Goal: Information Seeking & Learning: Find specific fact

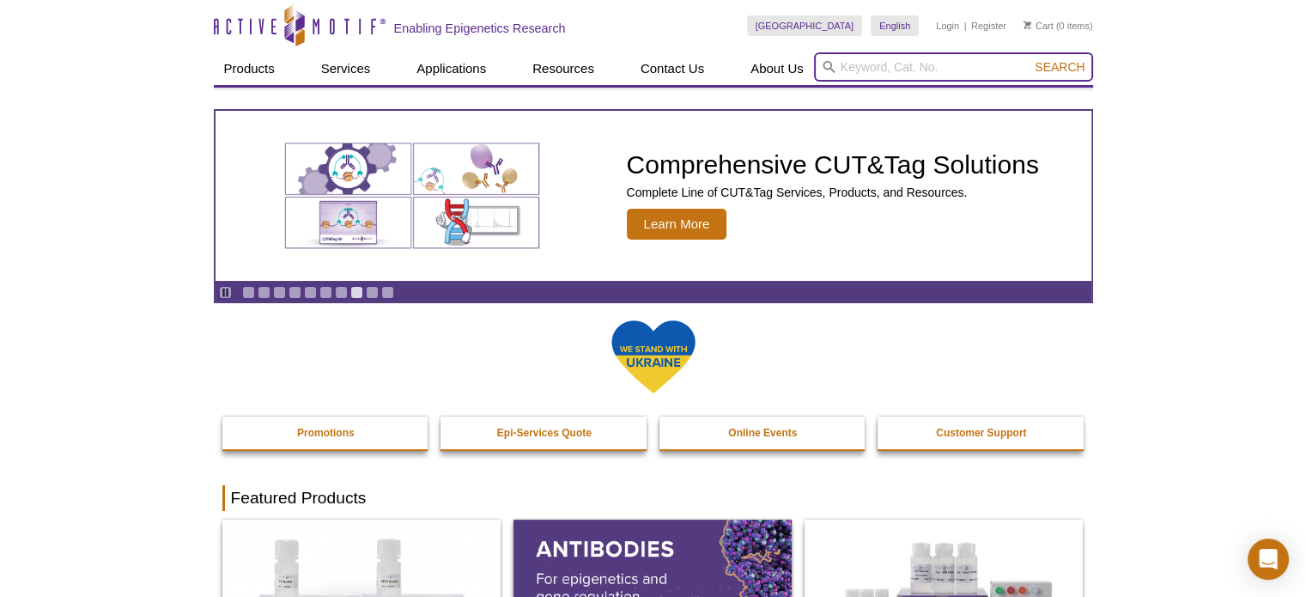
click at [934, 71] on input "search" at bounding box center [953, 66] width 279 height 29
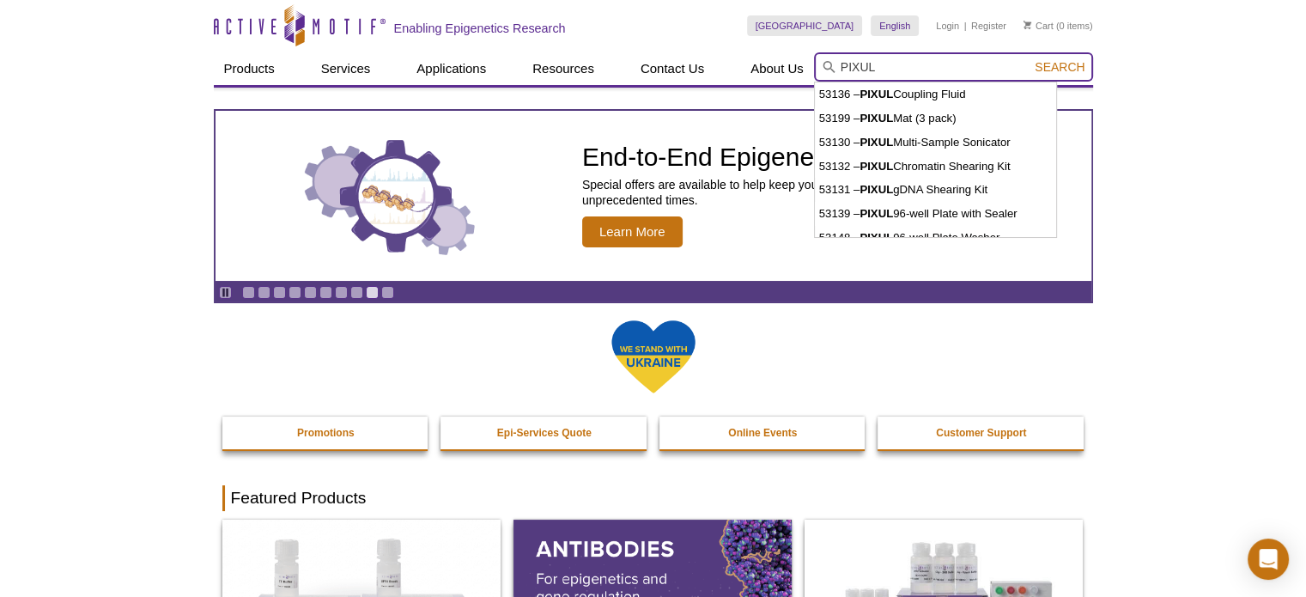
type input "PIXUL"
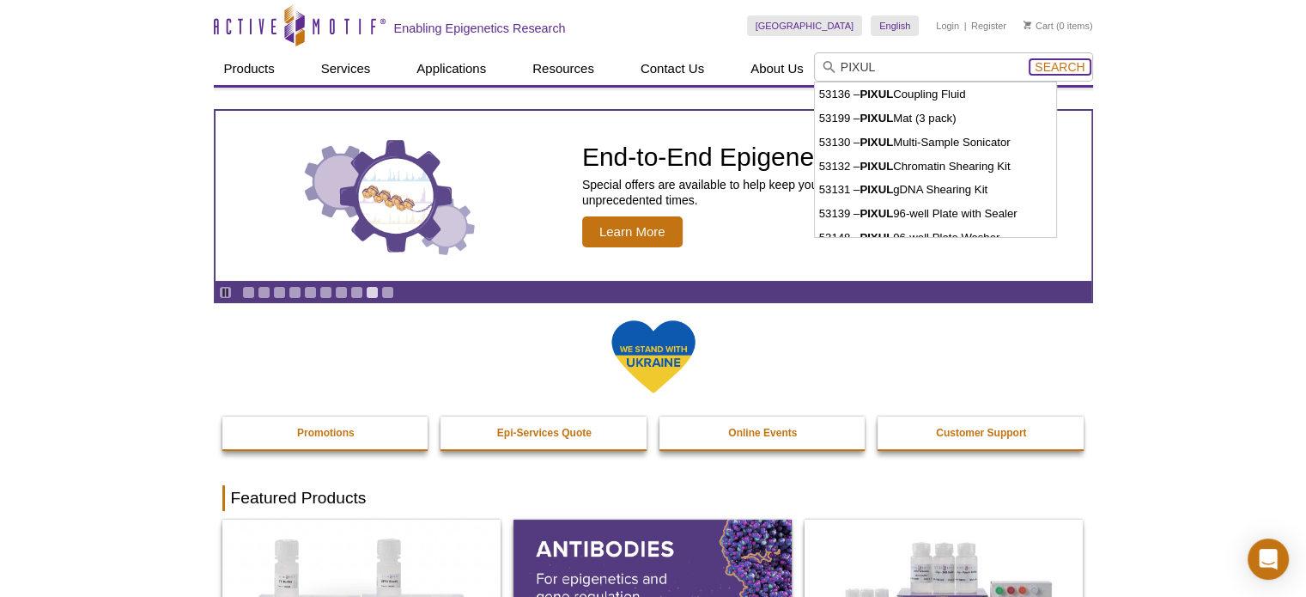
click at [1071, 69] on span "Search" at bounding box center [1060, 67] width 50 height 14
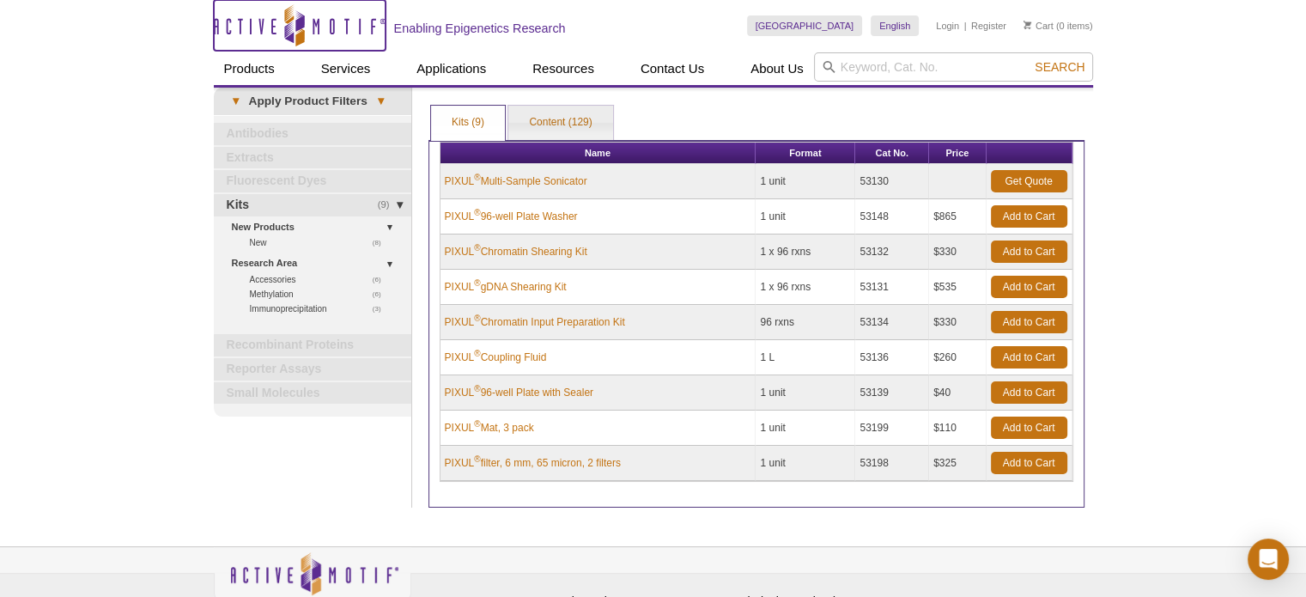
click at [260, 19] on icon "Active Motif Logo" at bounding box center [300, 25] width 172 height 42
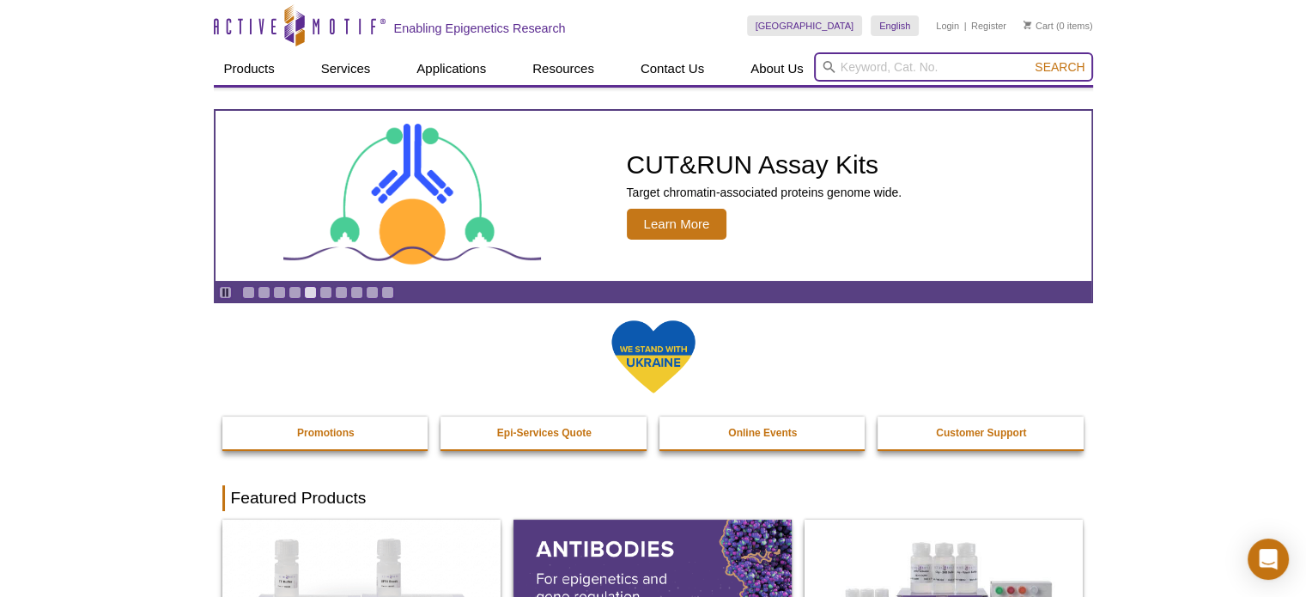
click at [889, 60] on input "search" at bounding box center [953, 66] width 279 height 29
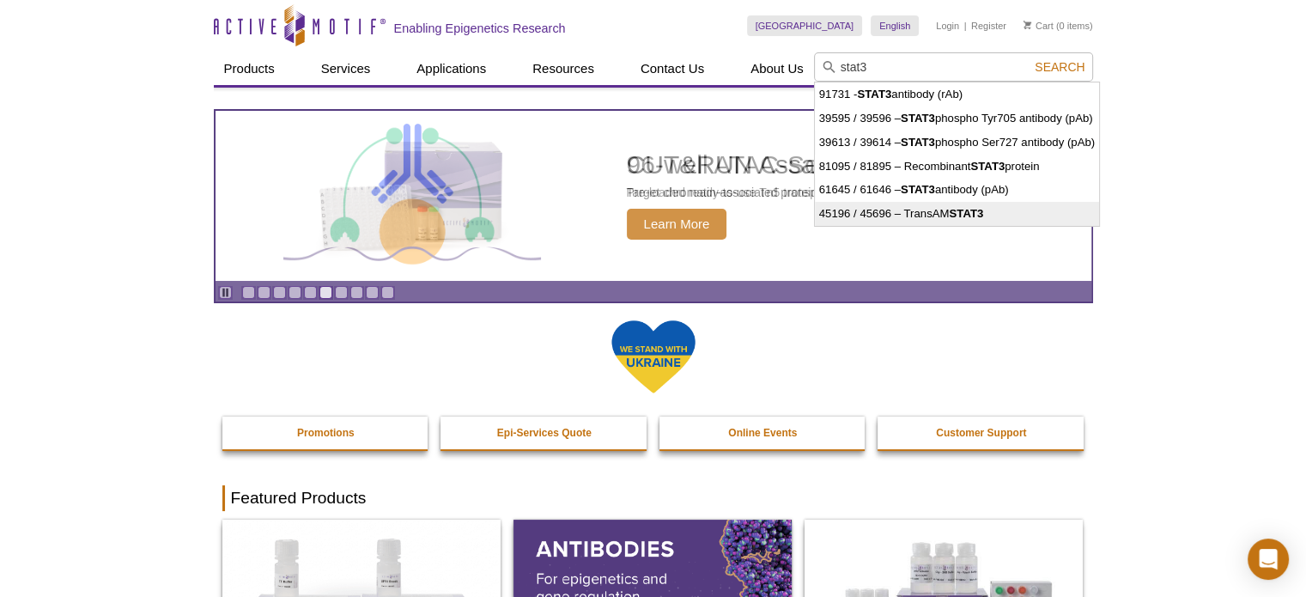
click at [949, 212] on li "45196 / 45696 – TransAM STAT3" at bounding box center [957, 214] width 284 height 24
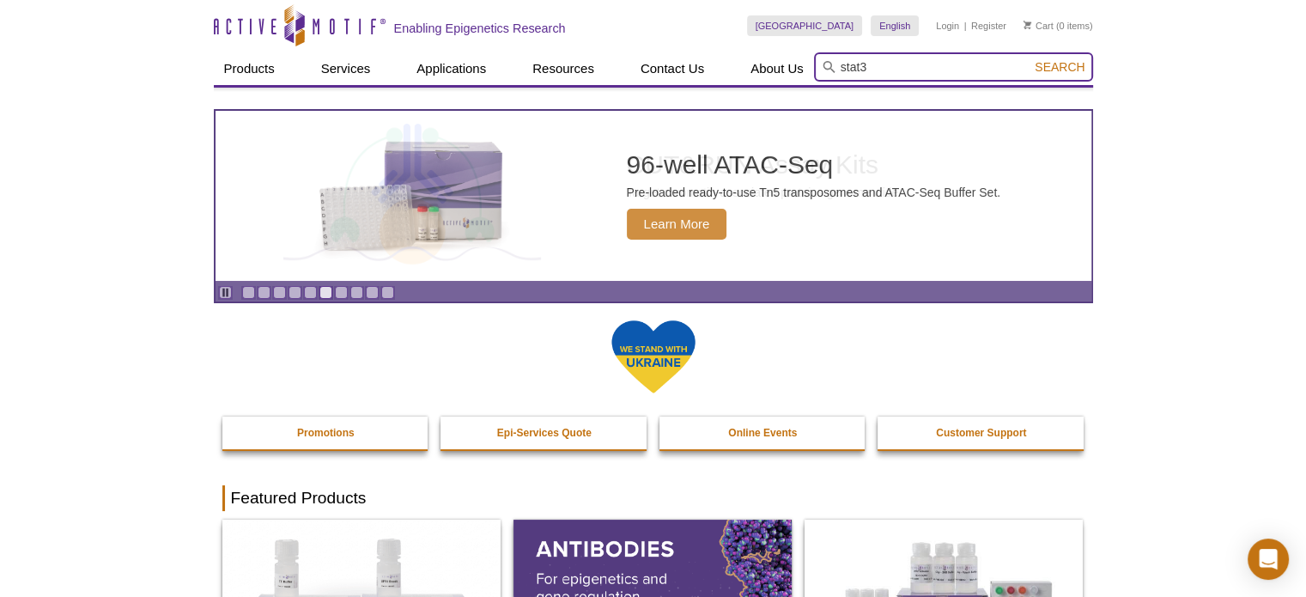
type input "45196 / 45696 – TransAM STAT3"
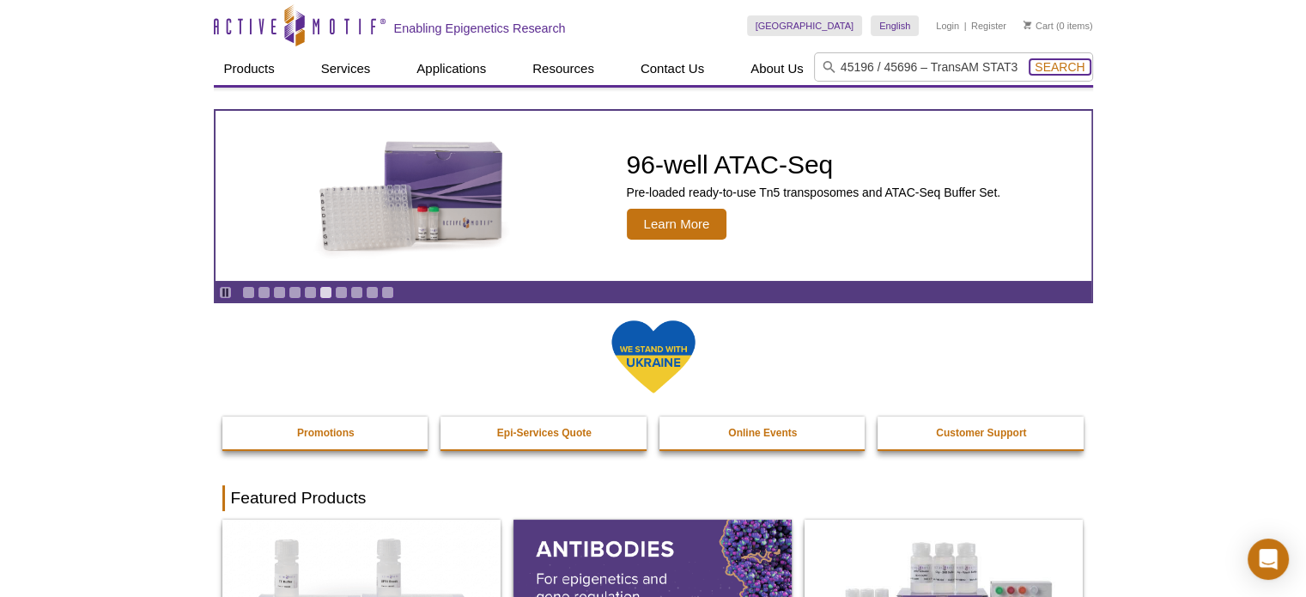
click at [1048, 60] on span "Search" at bounding box center [1060, 67] width 50 height 14
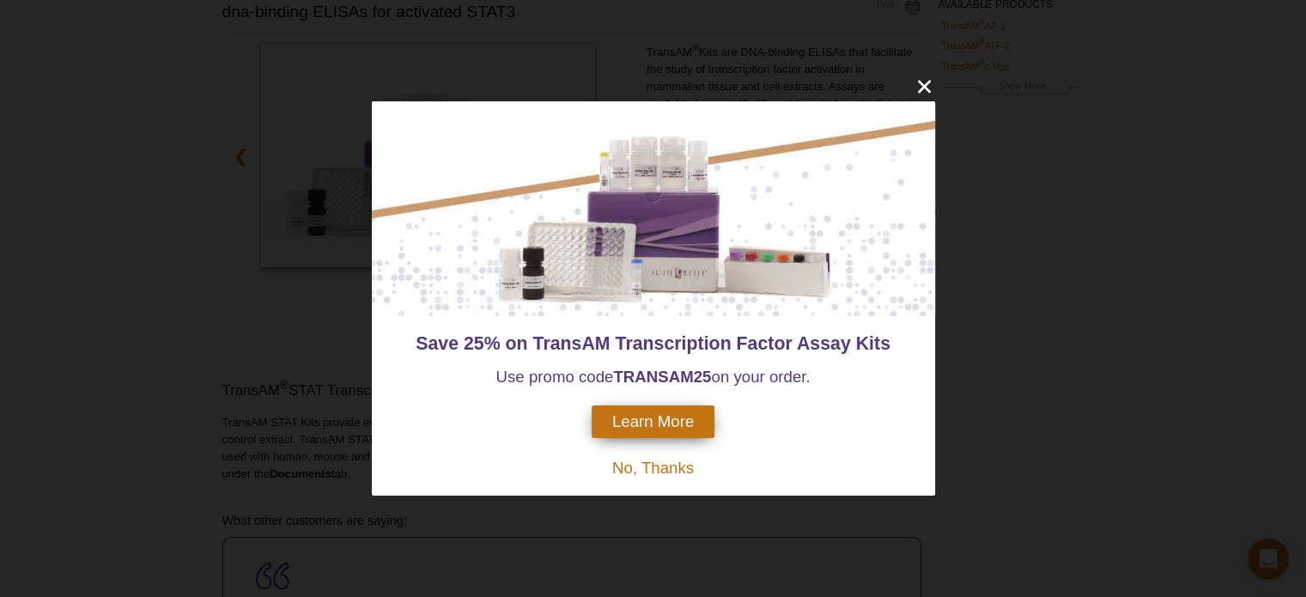
scroll to position [343, 0]
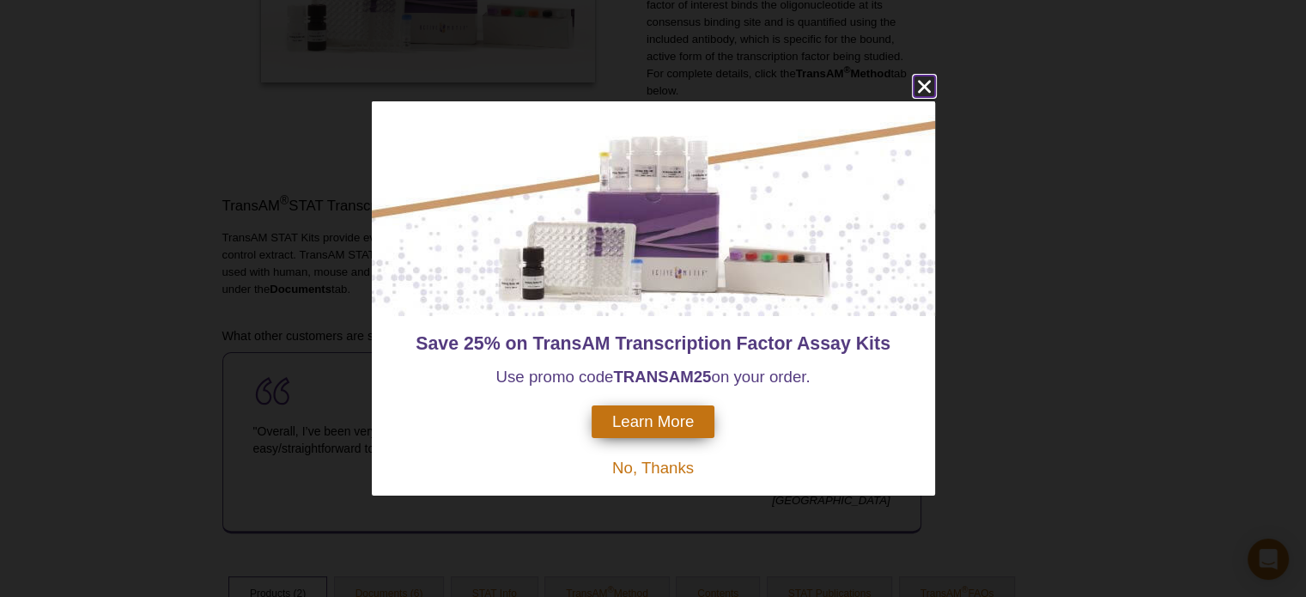
click at [927, 88] on icon "close" at bounding box center [924, 86] width 21 height 21
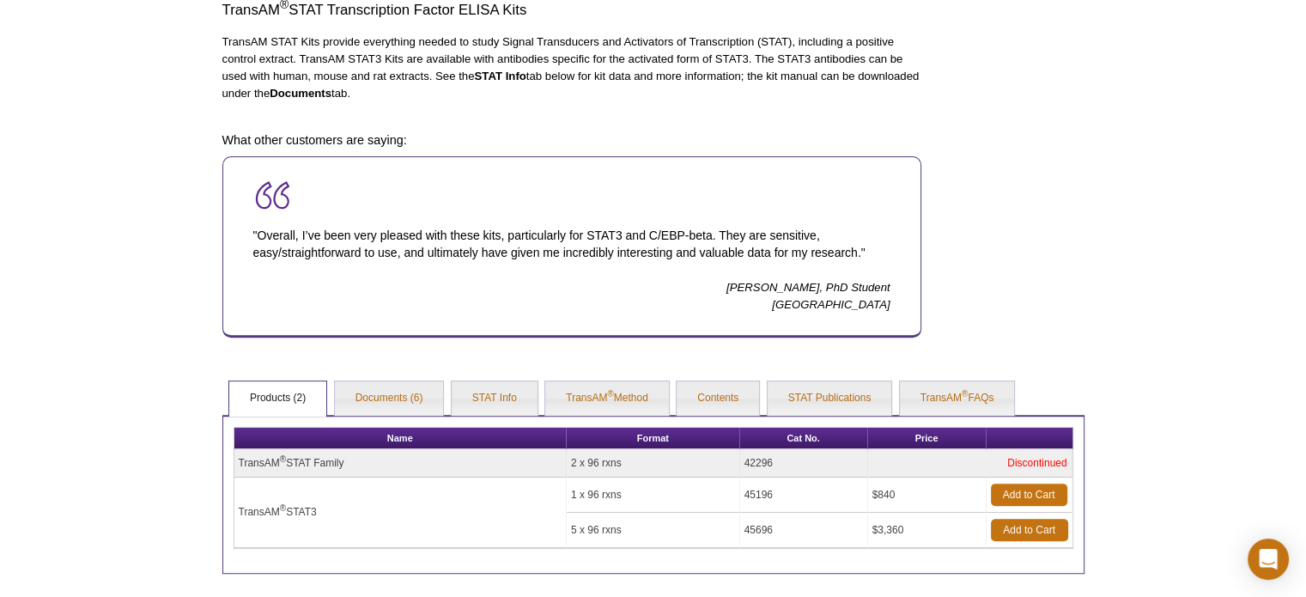
scroll to position [702, 0]
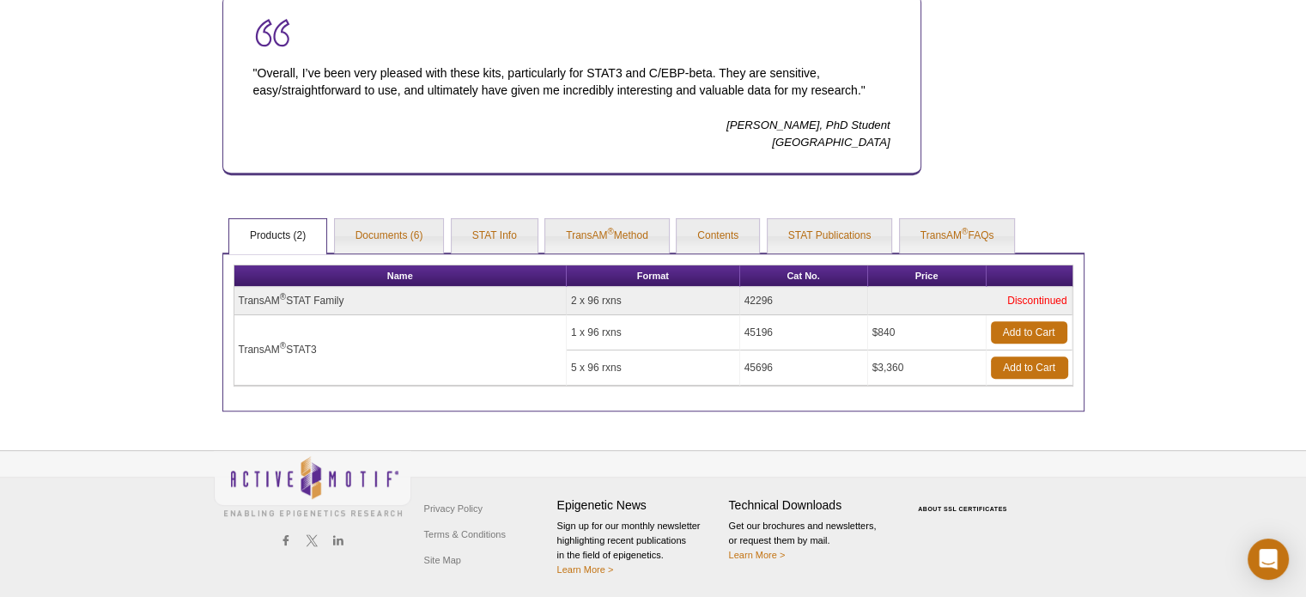
drag, startPoint x: 787, startPoint y: 329, endPoint x: 736, endPoint y: 330, distance: 50.7
click at [736, 330] on tr "TransAM ® STAT3 1 x 96 rxns 45196 $840 Add to Cart" at bounding box center [653, 332] width 838 height 35
copy tr "45196"
click at [781, 322] on td "45196" at bounding box center [804, 332] width 128 height 35
copy tr "45196"
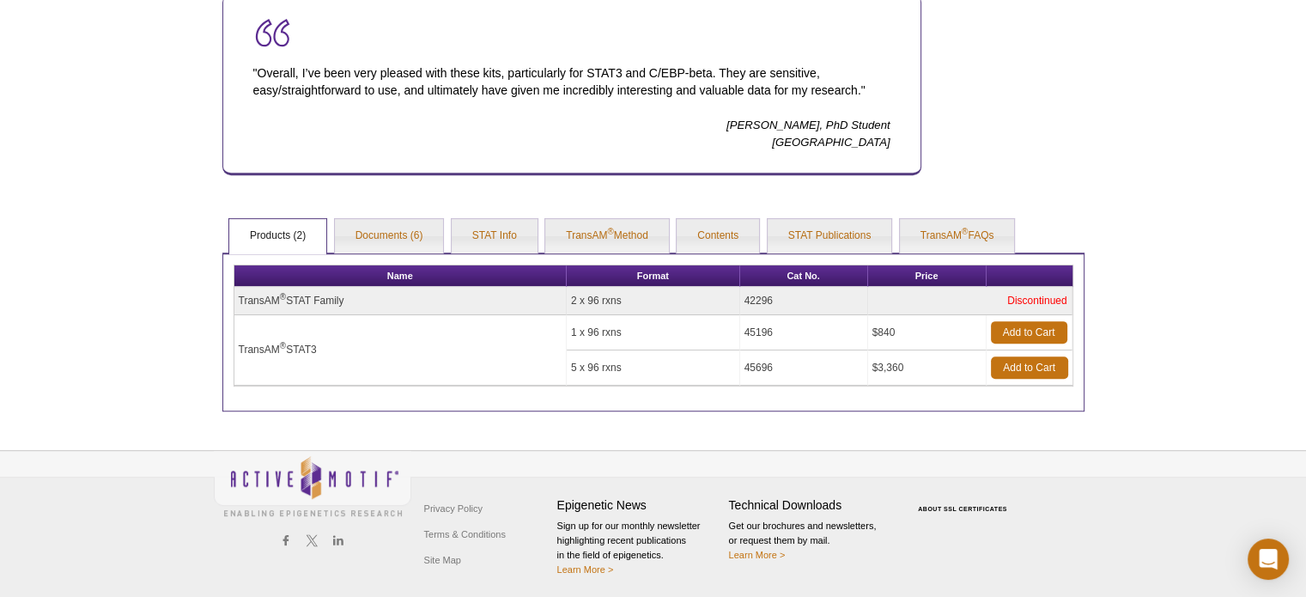
drag, startPoint x: 781, startPoint y: 324, endPoint x: 729, endPoint y: 329, distance: 52.6
click at [730, 325] on tr "TransAM ® STAT3 1 x 96 rxns 45196 $840 Add to Cart" at bounding box center [653, 332] width 838 height 35
drag, startPoint x: 794, startPoint y: 325, endPoint x: 783, endPoint y: 329, distance: 11.7
click at [794, 325] on td "45196" at bounding box center [804, 332] width 128 height 35
drag, startPoint x: 784, startPoint y: 326, endPoint x: 732, endPoint y: 326, distance: 51.5
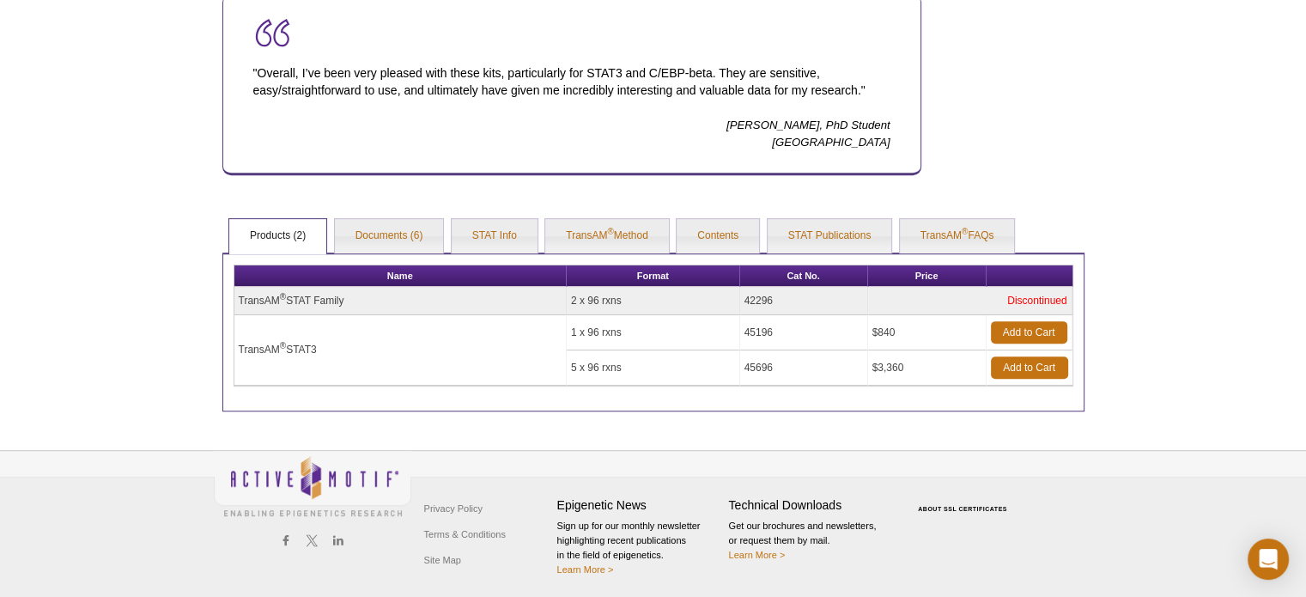
click at [732, 326] on tr "TransAM ® STAT3 1 x 96 rxns 45196 $840 Add to Cart" at bounding box center [653, 332] width 838 height 35
copy tr "45196"
copy td "TransAM ® STAT Family"
drag, startPoint x: 368, startPoint y: 297, endPoint x: 238, endPoint y: 298, distance: 130.5
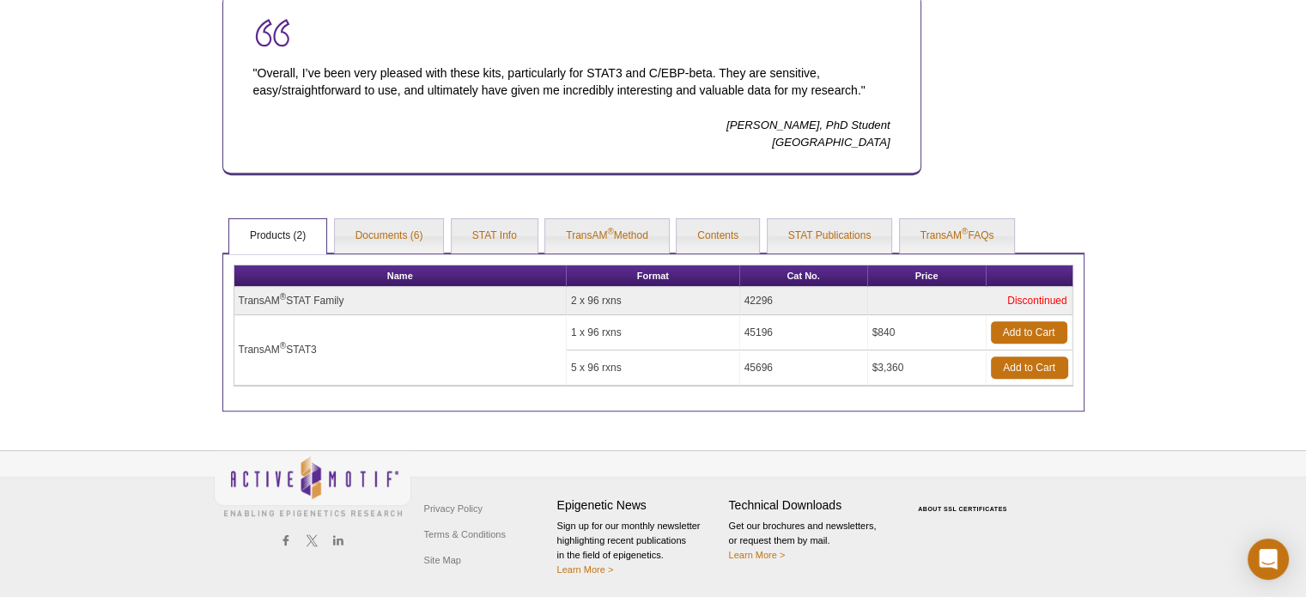
click at [238, 298] on td "TransAM ® STAT Family" at bounding box center [400, 301] width 332 height 28
drag, startPoint x: 785, startPoint y: 296, endPoint x: 738, endPoint y: 296, distance: 47.2
click at [738, 296] on tr "TransAM ® STAT Family 2 x 96 rxns 42296 Discontinued" at bounding box center [653, 301] width 838 height 28
copy tr "42296"
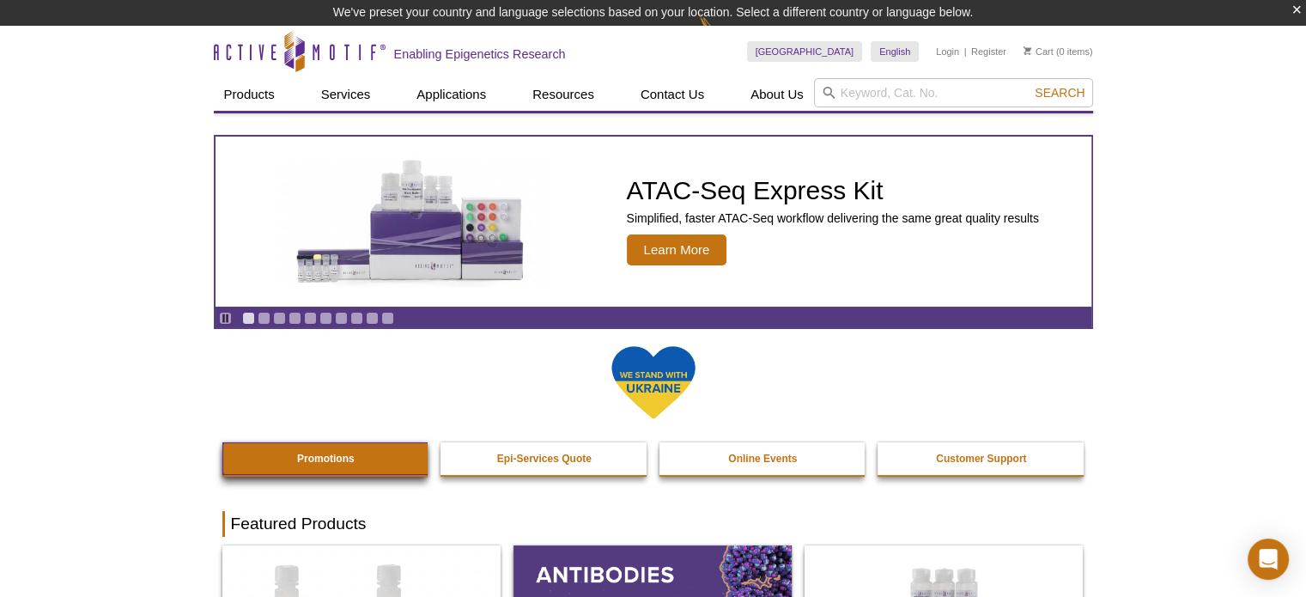
click at [337, 463] on strong "Promotions" at bounding box center [326, 459] width 58 height 12
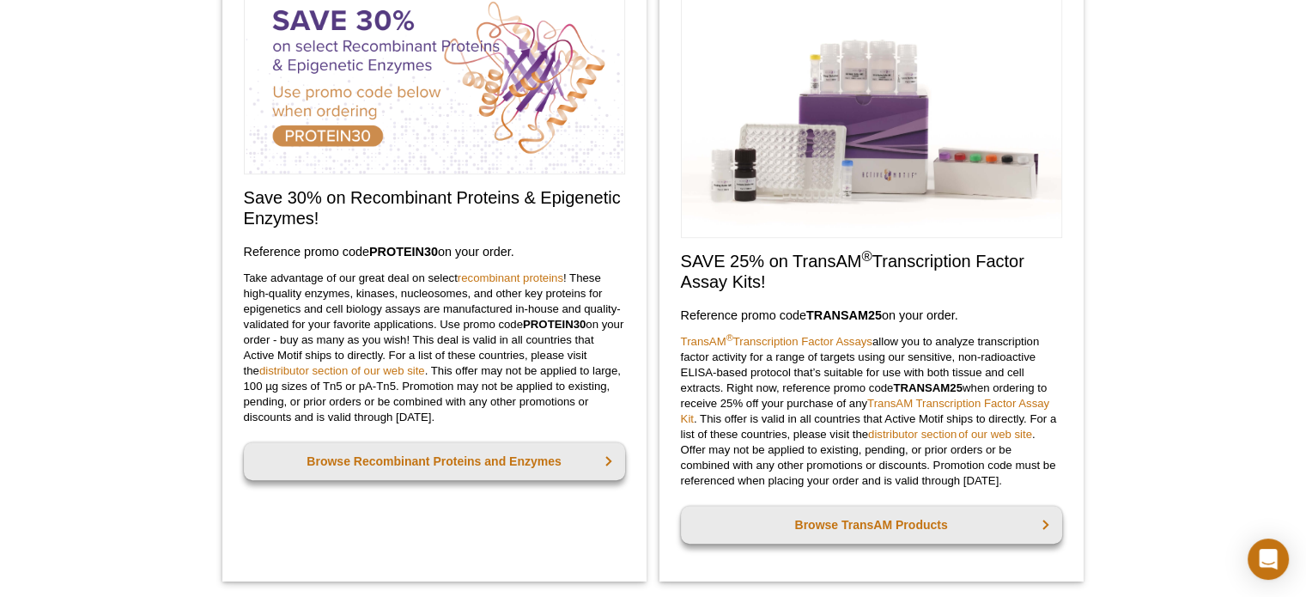
scroll to position [833, 0]
click at [745, 305] on h3 "Reference promo code  TRANSAM25  on your order." at bounding box center [871, 313] width 381 height 21
click at [678, 308] on div "SAVE 25% on TransAM ® Transcription Factor Assay Kits! Reference promo code  TR…" at bounding box center [871, 270] width 424 height 620
copy h3 "Reference promo code  TRANSAM25  on your order."
drag, startPoint x: 681, startPoint y: 310, endPoint x: 996, endPoint y: 301, distance: 315.3
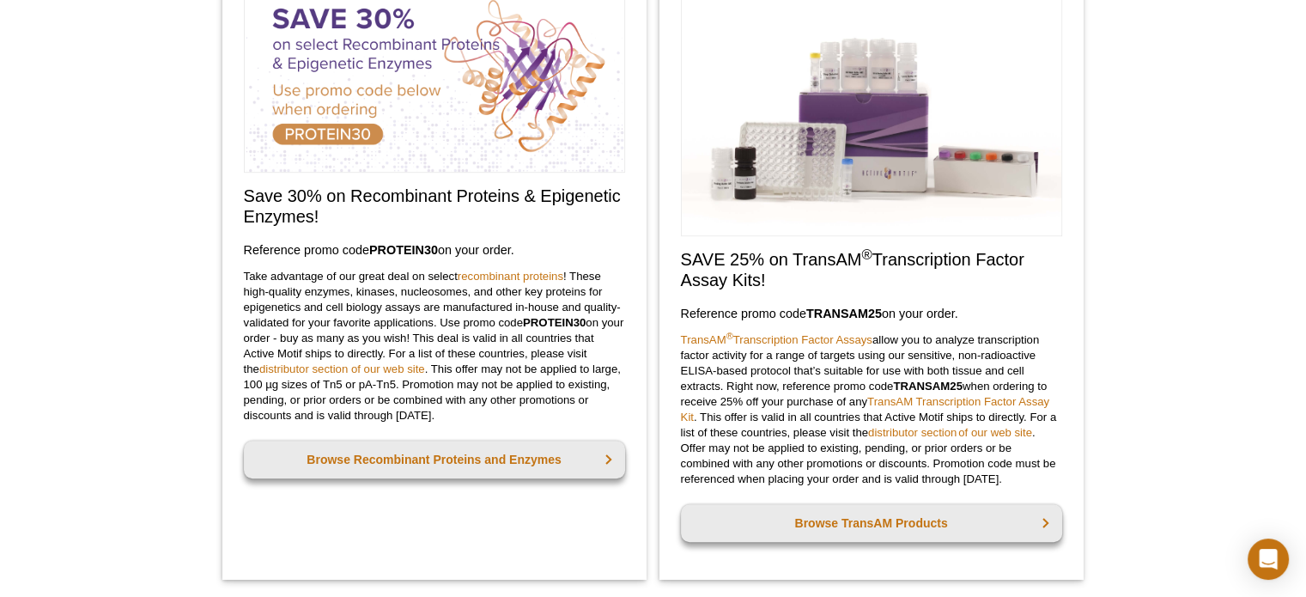
click at [1000, 297] on div "SAVE 25% on TransAM ® Transcription Factor Assay Kits! Reference promo code  TR…" at bounding box center [871, 270] width 424 height 620
